Goal: Find specific page/section: Find specific page/section

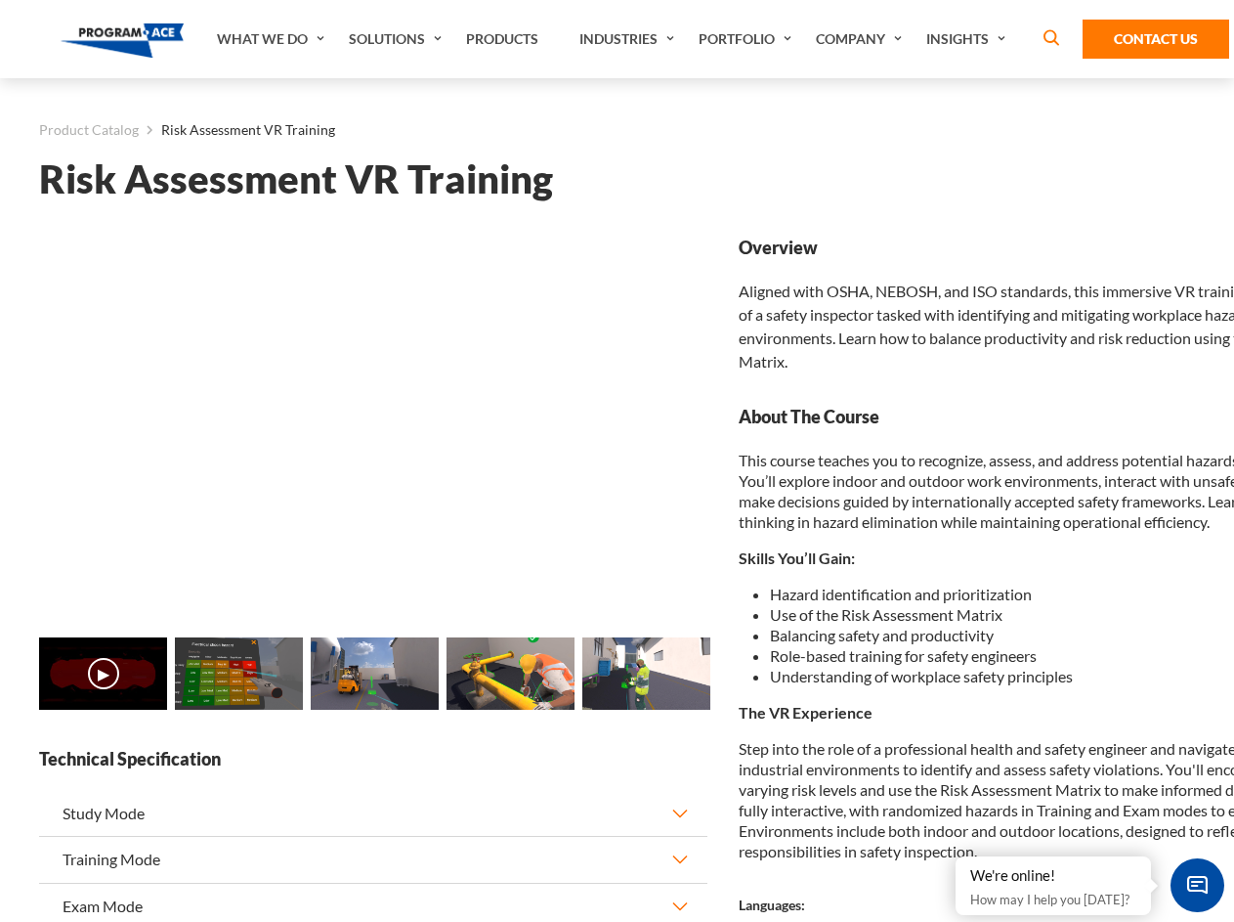
click at [398, 39] on link "Solutions" at bounding box center [397, 39] width 117 height 78
click at [0, 0] on div "AI & Computer Vision Solutions Computer Vision Quality Control AI tools for fas…" at bounding box center [0, 0] width 0 height 0
click at [0, 0] on div "AI & Computer Vision Solutions Virtual Training Solutions Virtual Tour Solution…" at bounding box center [0, 0] width 0 height 0
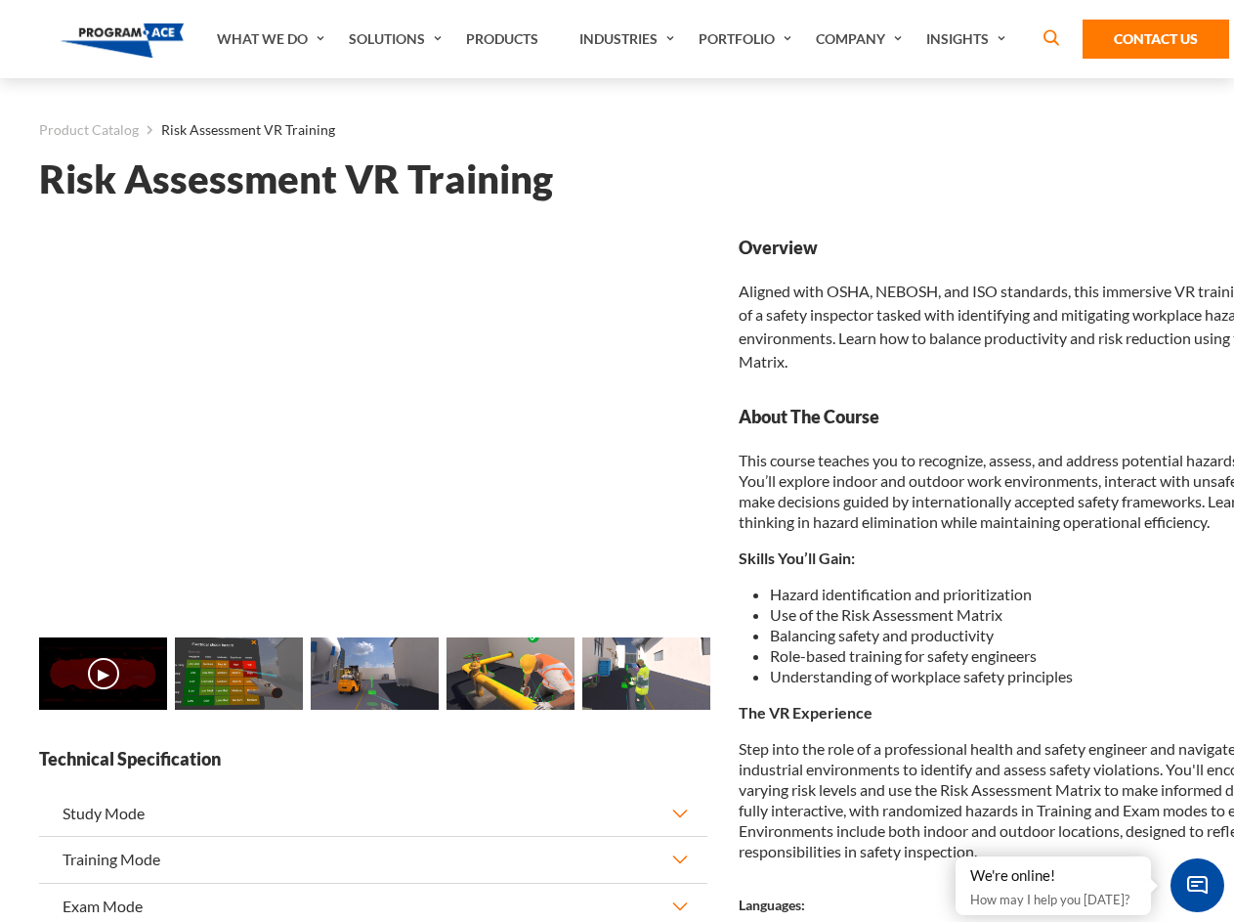
click at [0, 0] on div "AI & Computer Vision Solutions Virtual Training Solutions Virtual Tour Solution…" at bounding box center [0, 0] width 0 height 0
click at [0, 0] on div "AI & Computer Vision Solutions Computer Vision Quality Control AI tools for fas…" at bounding box center [0, 0] width 0 height 0
